Goal: Find specific page/section: Find specific page/section

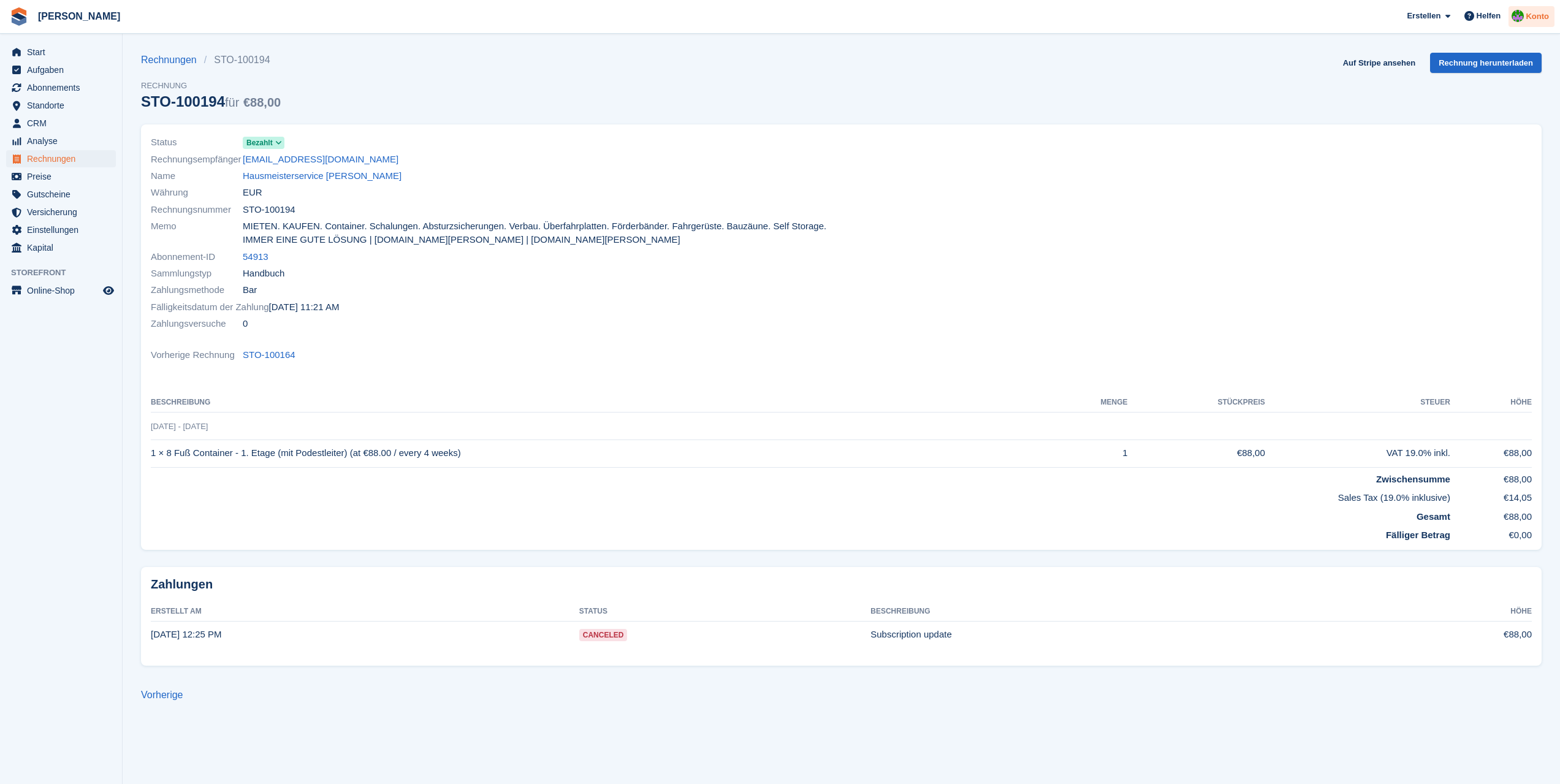
click at [1521, 18] on img at bounding box center [1517, 16] width 12 height 12
click at [32, 159] on span "Rechnungen" at bounding box center [64, 159] width 74 height 17
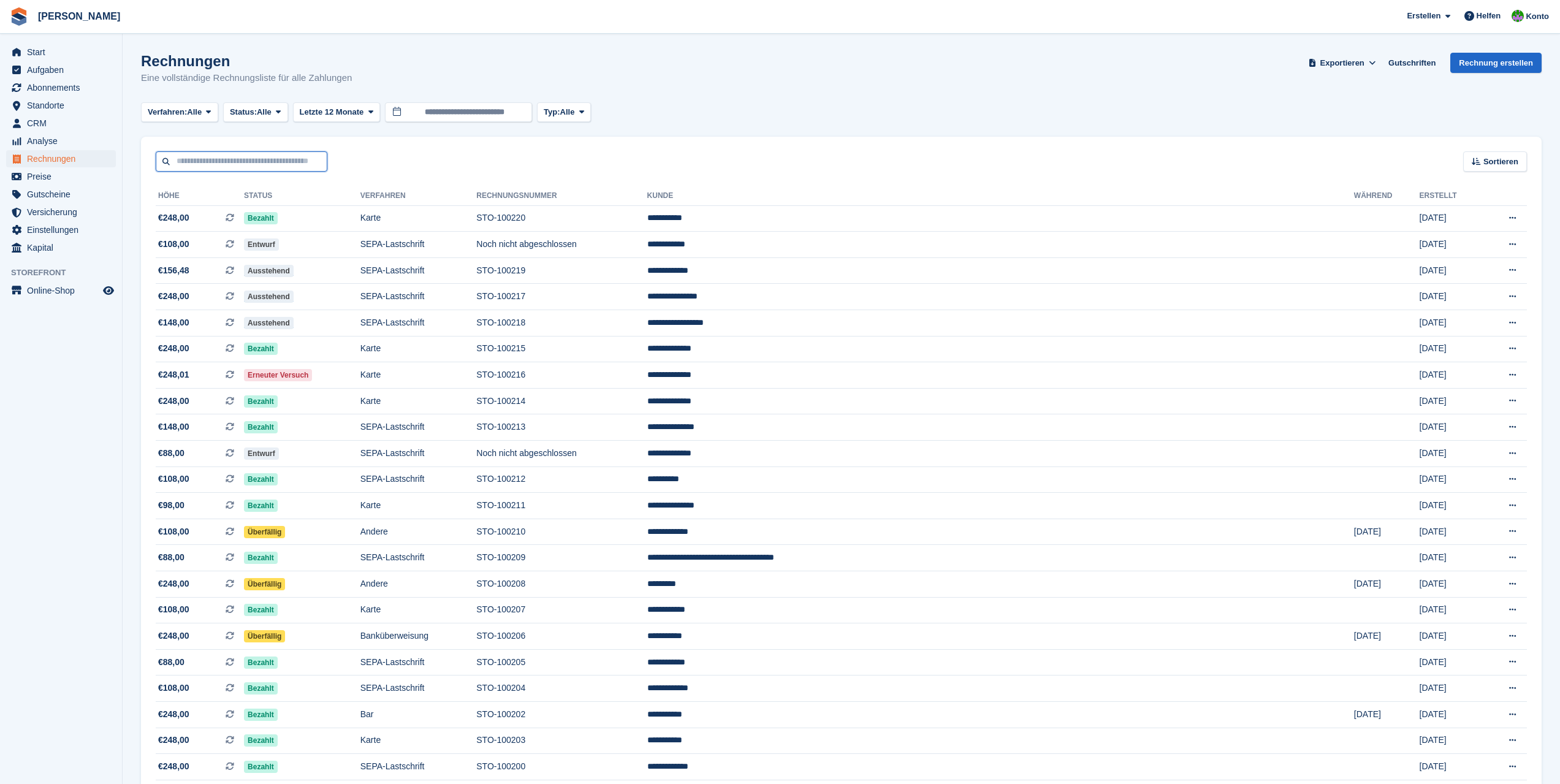
click at [229, 162] on input "text" at bounding box center [241, 161] width 171 height 20
type input "*****"
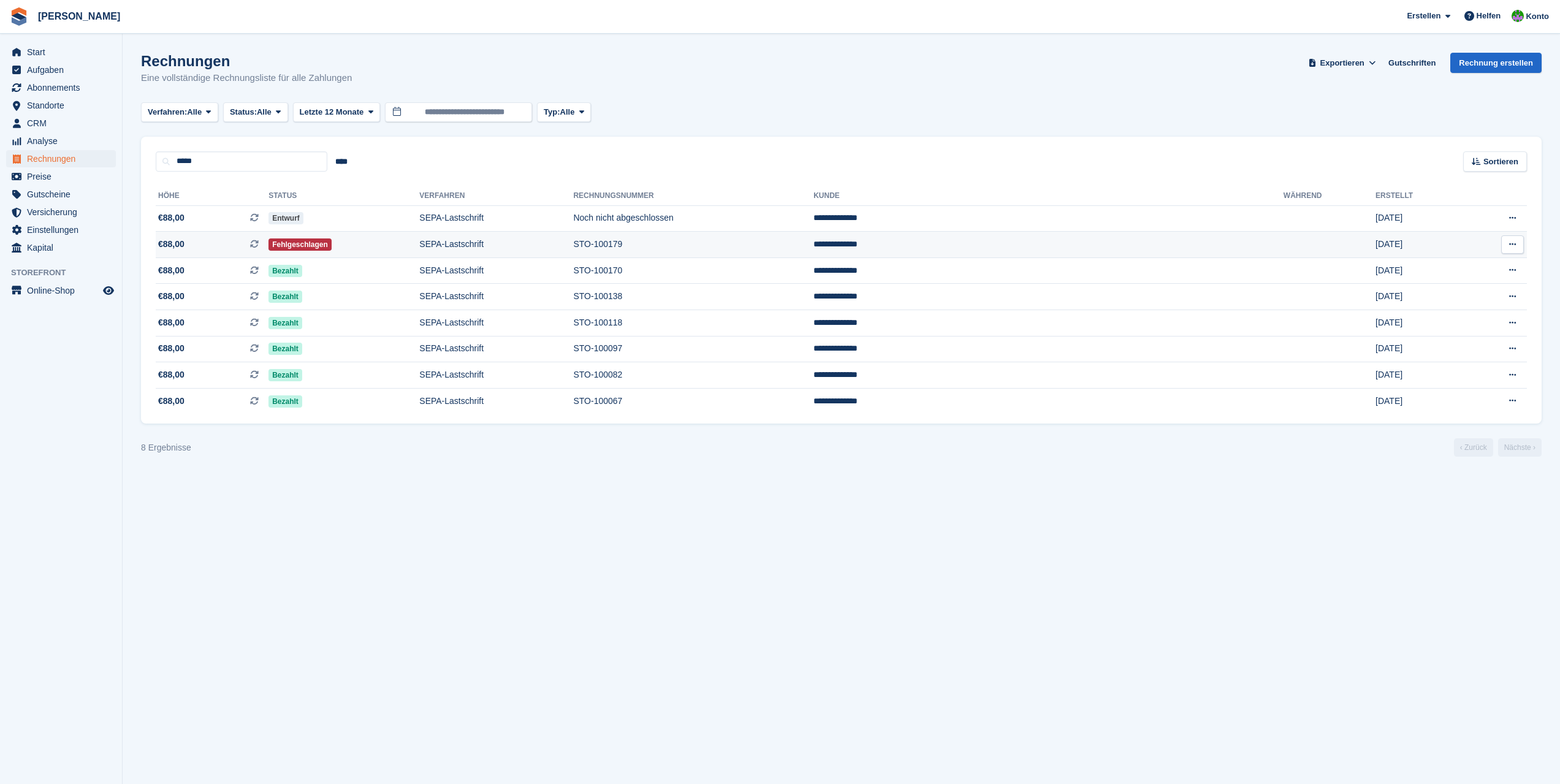
click at [734, 245] on td "STO-100179" at bounding box center [693, 244] width 240 height 26
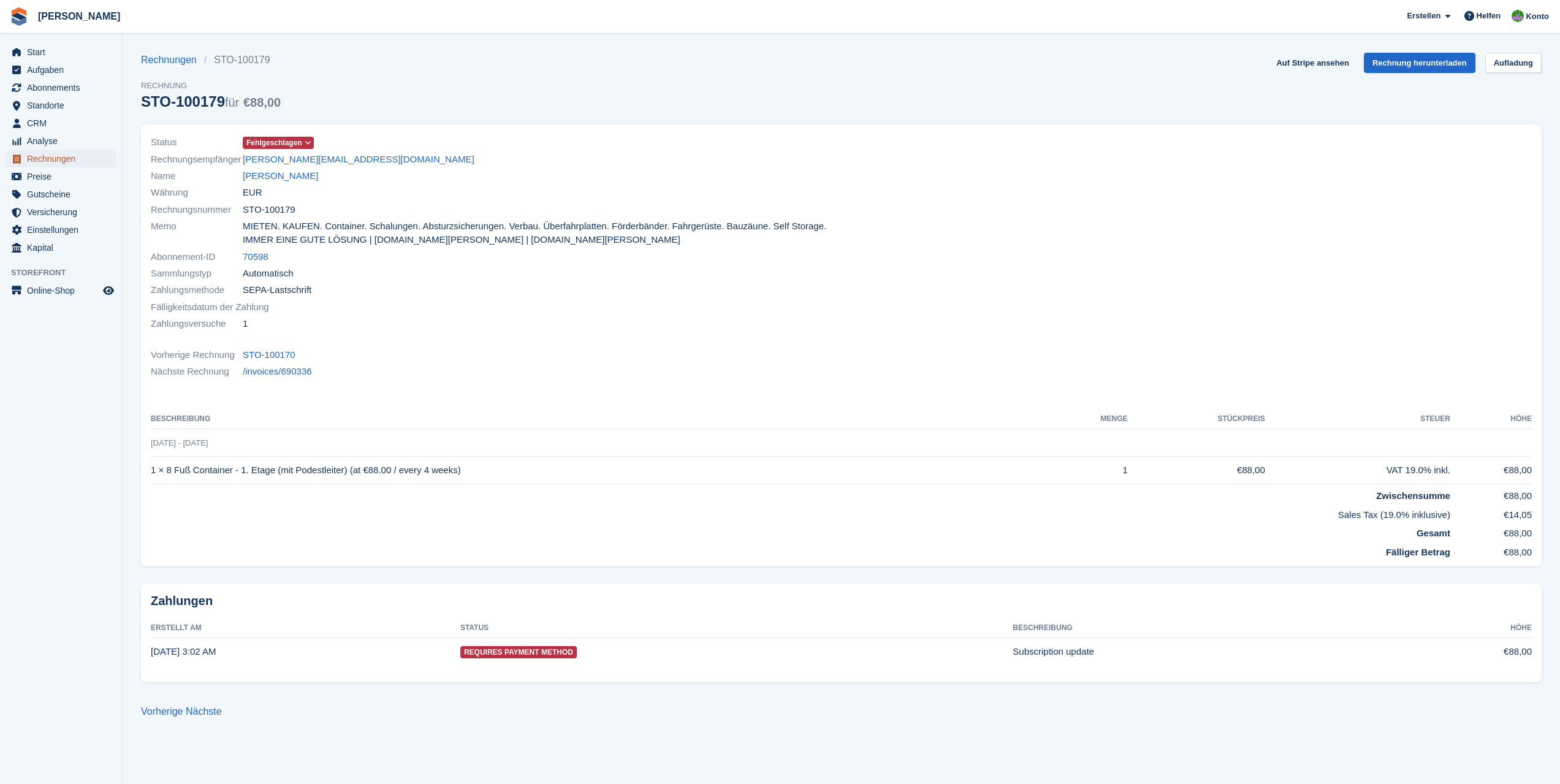
click at [71, 160] on span "Rechnungen" at bounding box center [64, 159] width 74 height 17
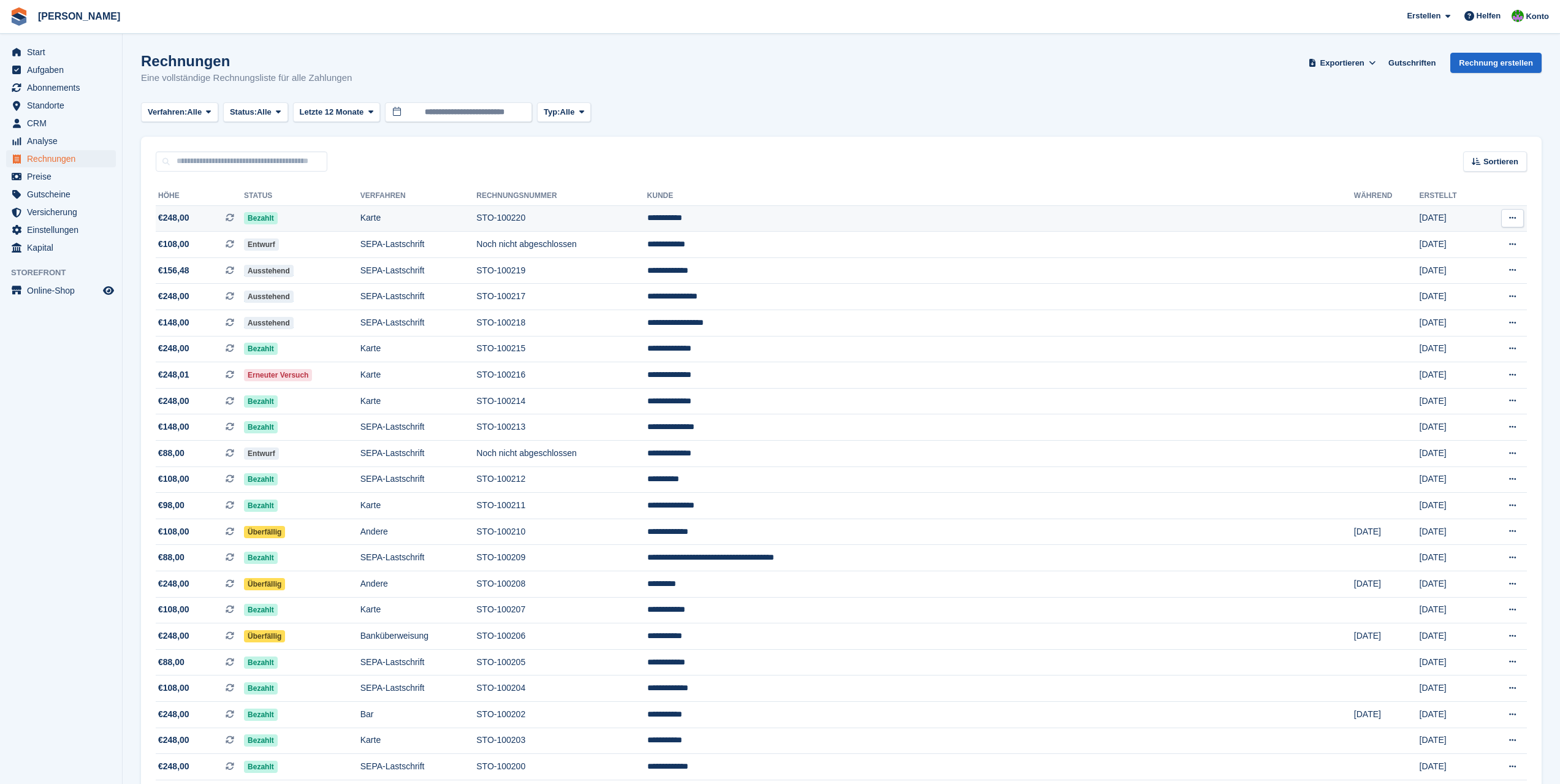
click at [641, 218] on td "STO-100220" at bounding box center [561, 218] width 171 height 26
click at [646, 458] on td "Noch nicht abgeschlossen" at bounding box center [561, 453] width 171 height 26
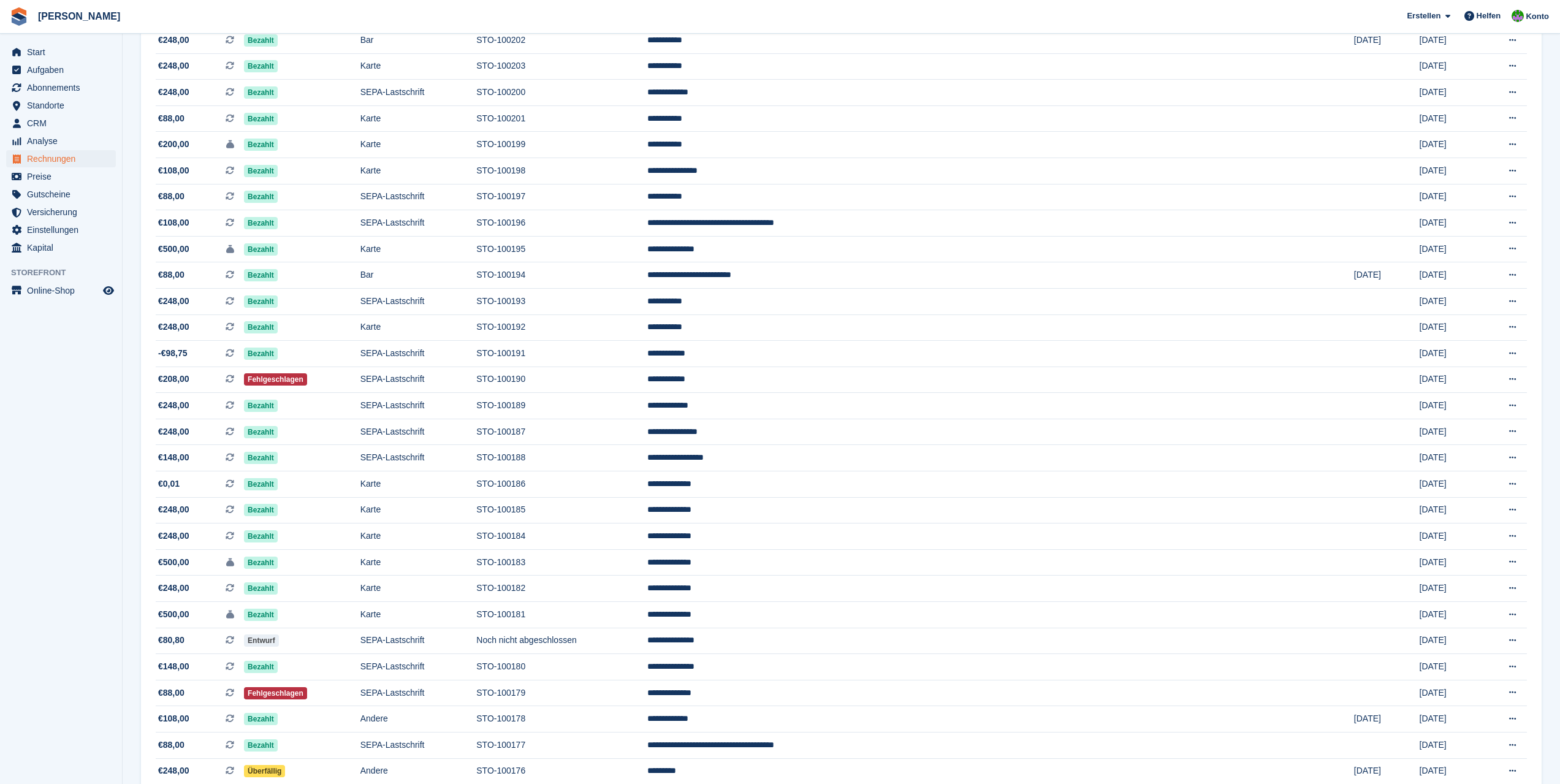
scroll to position [735, 0]
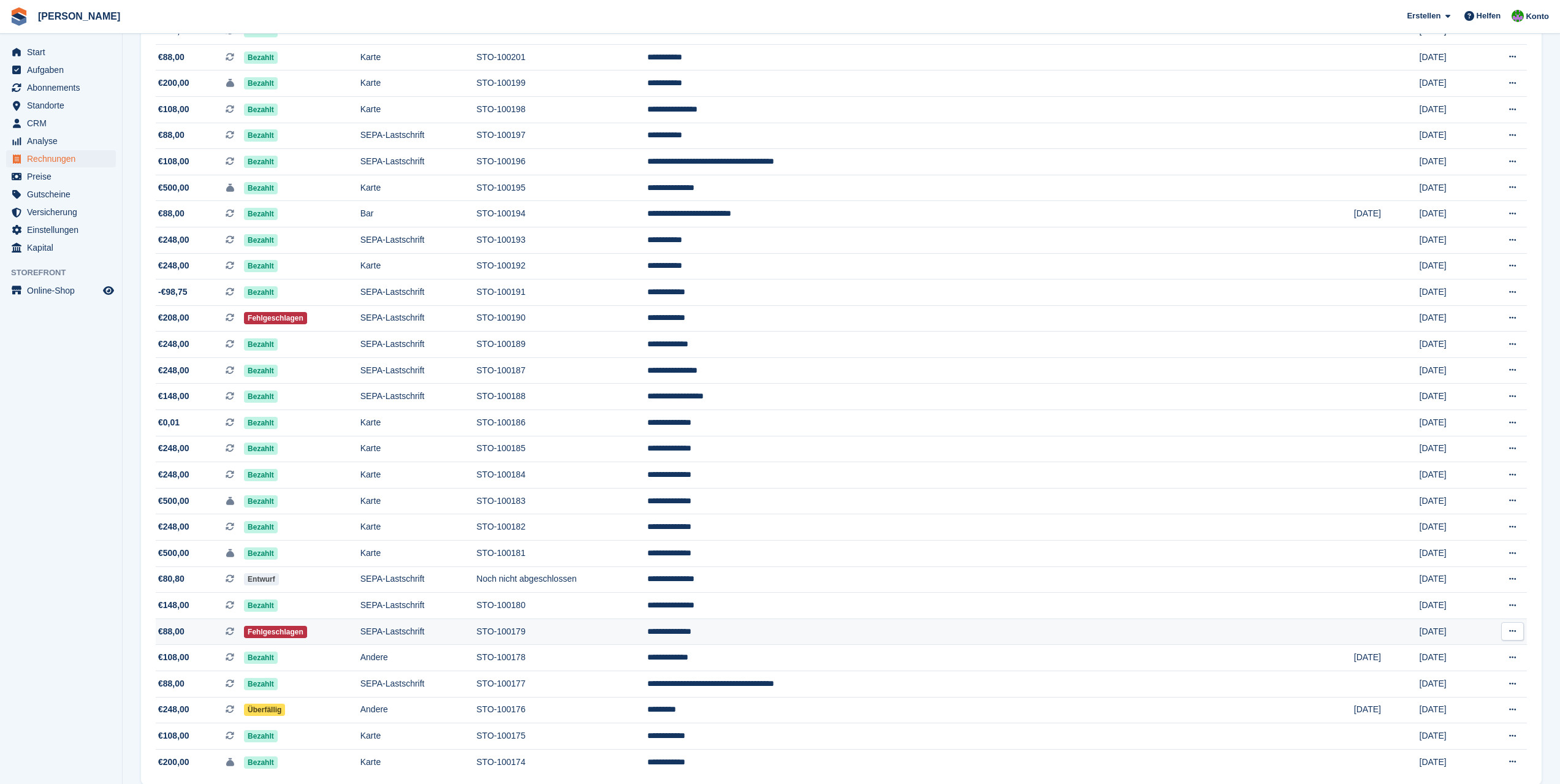
click at [636, 628] on td "STO-100179" at bounding box center [561, 631] width 171 height 26
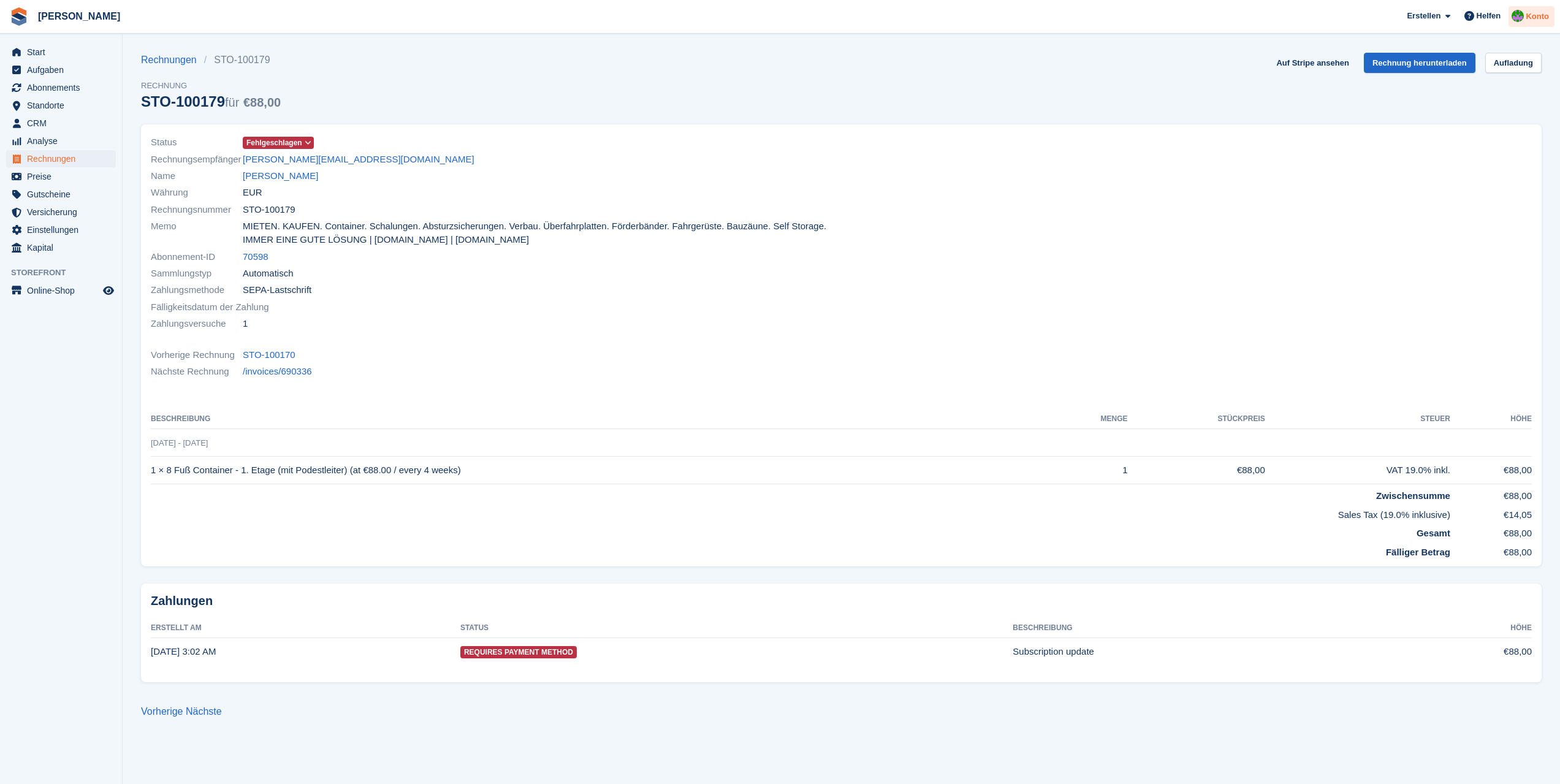
click at [1530, 14] on span "Konto" at bounding box center [1537, 16] width 24 height 12
click at [1428, 119] on div "Abmelden" at bounding box center [1443, 121] width 41 height 13
